Goal: Transaction & Acquisition: Obtain resource

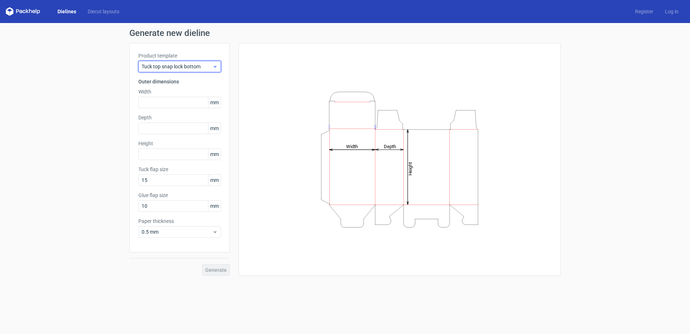
click at [191, 62] on div "Tuck top snap lock bottom" at bounding box center [179, 67] width 83 height 12
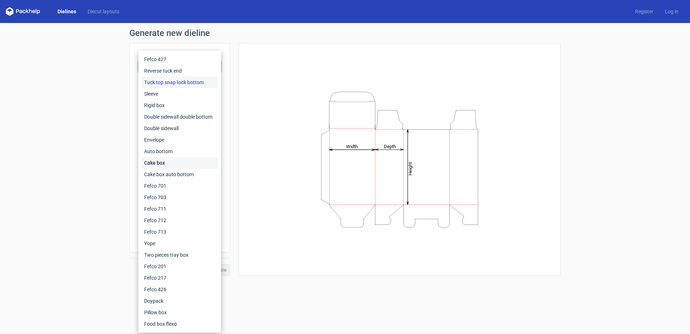
click at [163, 160] on div "Cake box" at bounding box center [179, 163] width 77 height 12
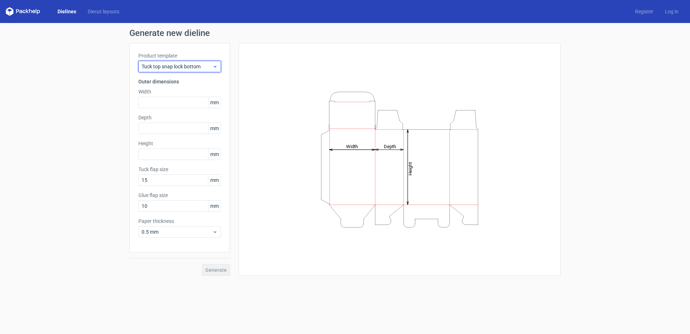
click at [195, 70] on div "Tuck top snap lock bottom" at bounding box center [179, 67] width 83 height 12
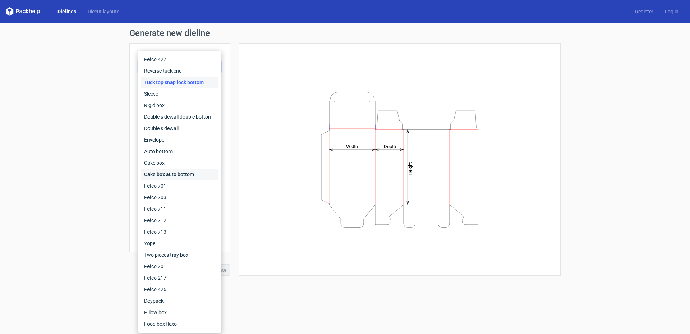
click at [175, 178] on div "Cake box auto bottom" at bounding box center [179, 175] width 77 height 12
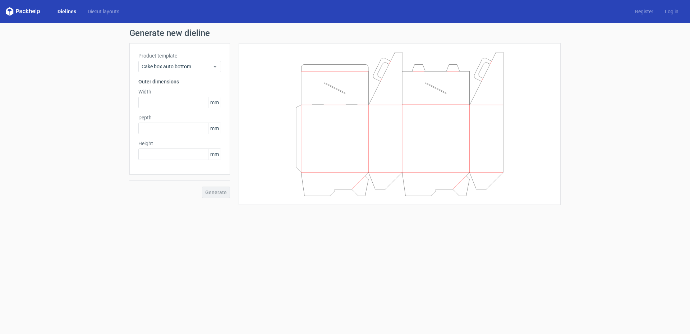
drag, startPoint x: 310, startPoint y: 67, endPoint x: 393, endPoint y: 79, distance: 84.0
click at [310, 67] on icon at bounding box center [400, 124] width 216 height 144
drag, startPoint x: 410, startPoint y: 79, endPoint x: 525, endPoint y: 76, distance: 114.8
click at [525, 76] on div at bounding box center [400, 124] width 304 height 144
drag, startPoint x: 495, startPoint y: 90, endPoint x: 406, endPoint y: 145, distance: 104.6
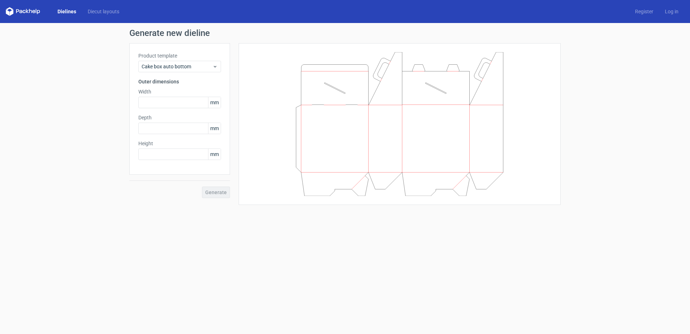
click at [406, 144] on icon at bounding box center [400, 124] width 216 height 144
click at [210, 195] on div "Generate" at bounding box center [179, 186] width 101 height 23
click at [222, 193] on div "Generate" at bounding box center [179, 186] width 101 height 23
click at [221, 193] on div "Generate" at bounding box center [179, 186] width 101 height 23
click at [179, 105] on input "text" at bounding box center [179, 103] width 83 height 12
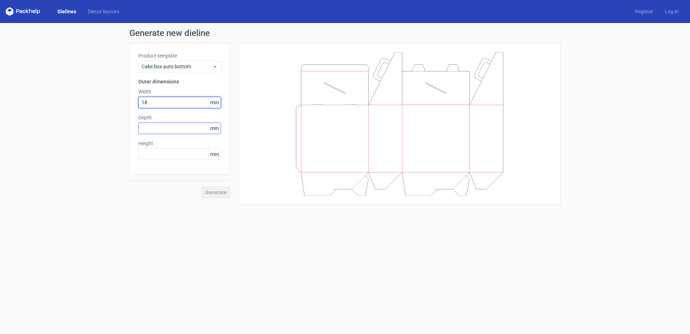
type input "18"
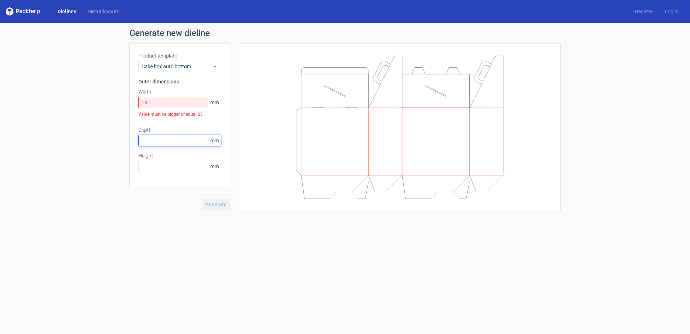
click at [174, 132] on div "Depth mm" at bounding box center [179, 136] width 83 height 20
type input "15"
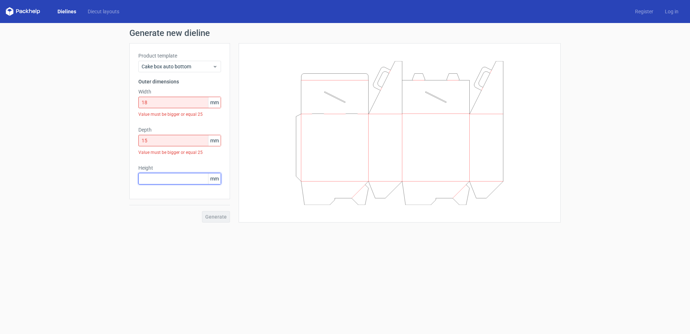
click at [155, 169] on div "Height mm" at bounding box center [179, 174] width 83 height 20
type input "15"
click at [167, 197] on div "Product template Cake box auto bottom Outer dimensions Width 18 mm Value must b…" at bounding box center [179, 121] width 101 height 156
click at [223, 230] on div "Generate" at bounding box center [179, 222] width 101 height 23
drag, startPoint x: 89, startPoint y: 102, endPoint x: 71, endPoint y: 104, distance: 17.7
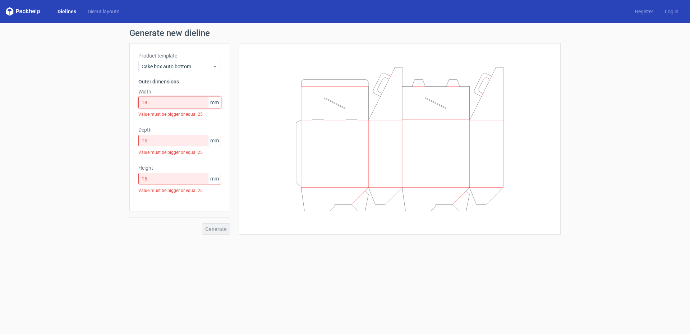
click at [71, 104] on div "Generate new dieline Product template Cake box auto bottom Outer dimensions Wid…" at bounding box center [345, 132] width 690 height 218
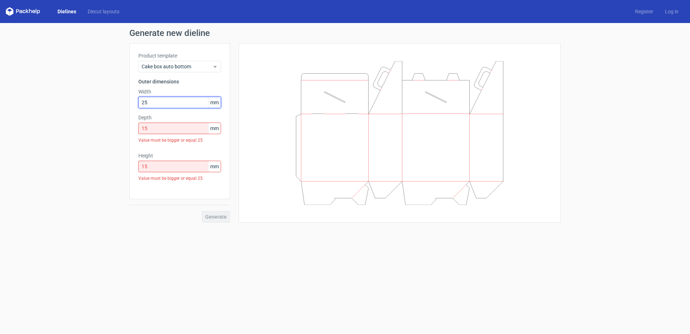
type input "25"
click at [168, 131] on input "15" at bounding box center [179, 129] width 83 height 12
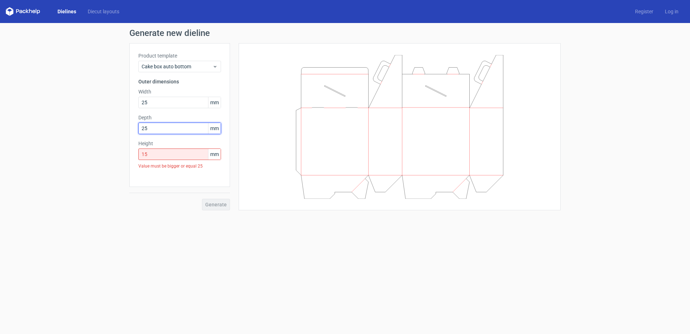
type input "25"
click at [164, 152] on input "15" at bounding box center [179, 155] width 83 height 12
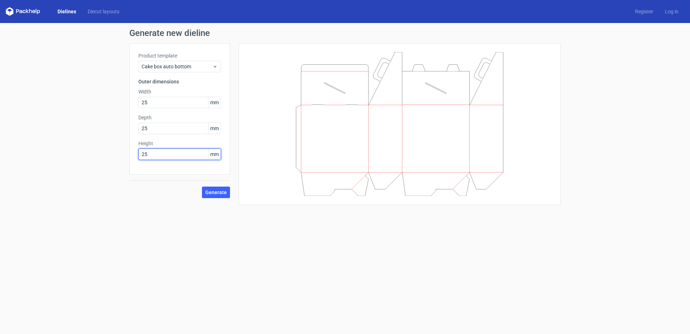
type input "25"
drag, startPoint x: 184, startPoint y: 195, endPoint x: 225, endPoint y: 192, distance: 41.1
click at [185, 195] on div "Generate" at bounding box center [179, 186] width 101 height 23
click at [226, 192] on span "Generate" at bounding box center [216, 192] width 22 height 5
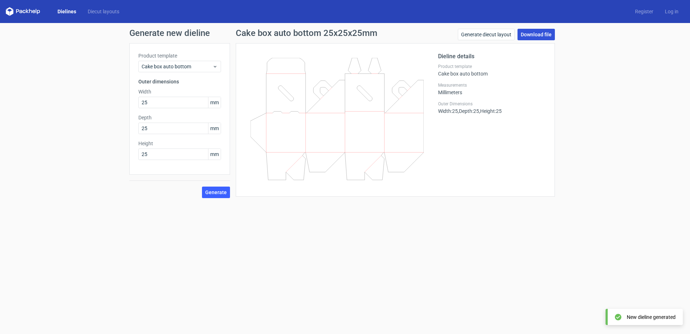
click at [537, 35] on link "Download file" at bounding box center [536, 35] width 37 height 12
